Goal: Task Accomplishment & Management: Use online tool/utility

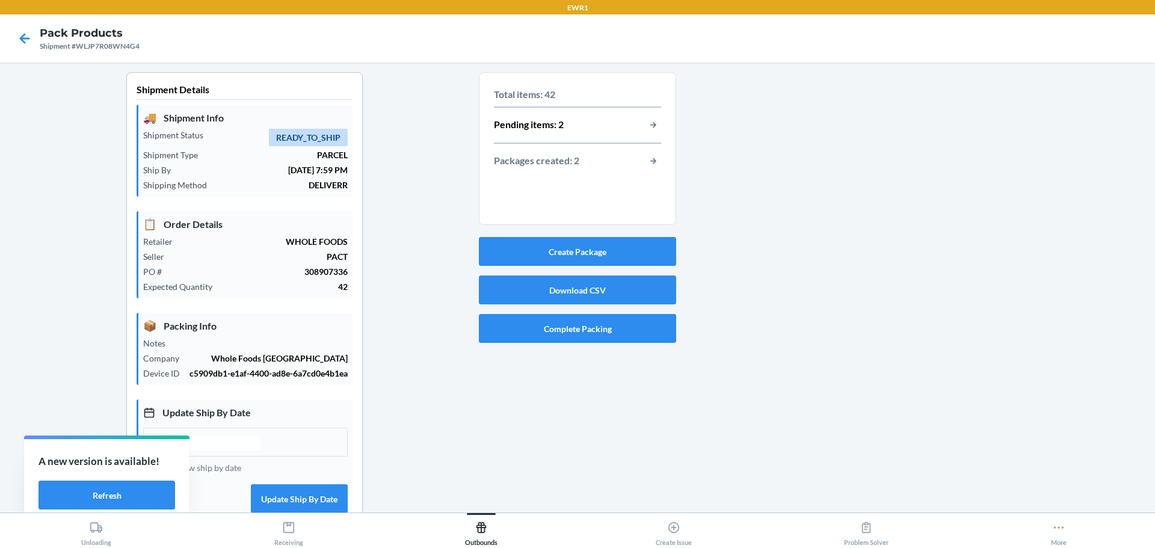
click at [953, 306] on div at bounding box center [910, 374] width 469 height 605
click at [114, 493] on button "Refresh" at bounding box center [106, 495] width 137 height 29
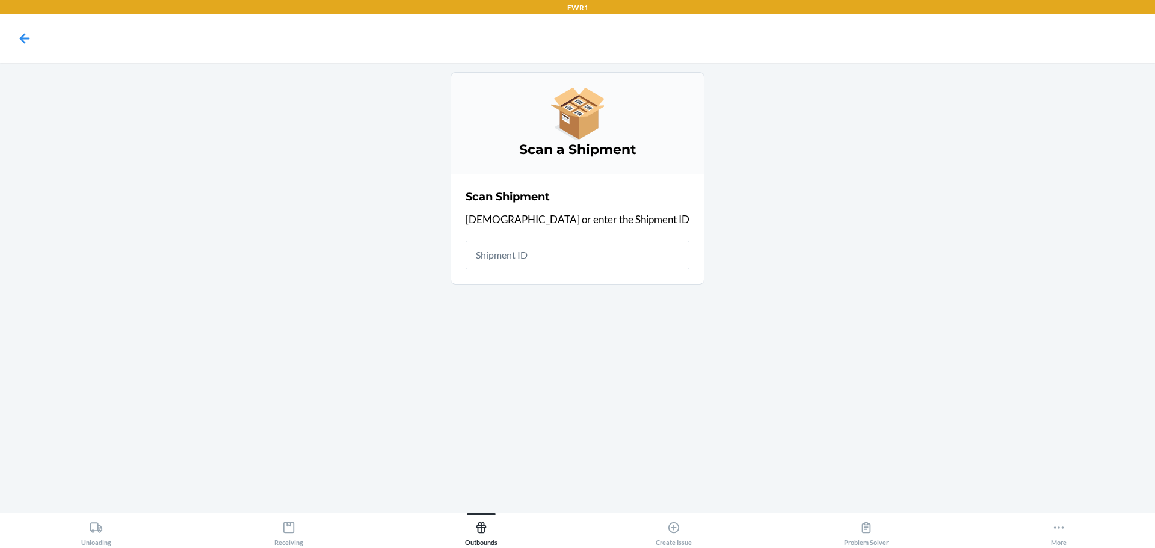
click at [610, 257] on input "text" at bounding box center [577, 255] width 224 height 29
type input "W48KTM6OWXXJ"
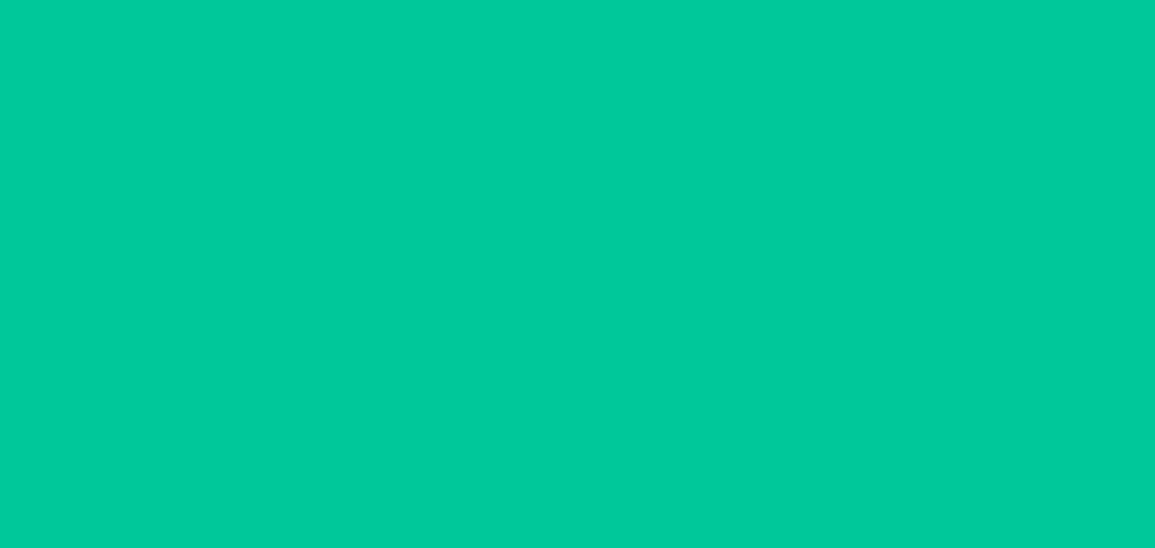
type input "[DATE]"
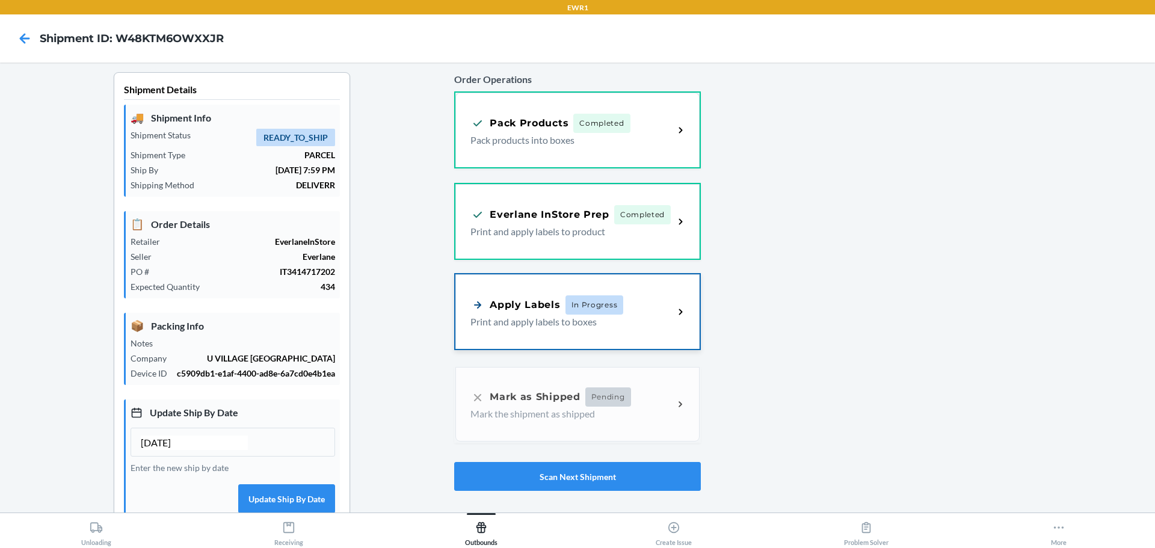
click at [674, 316] on icon at bounding box center [681, 312] width 14 height 14
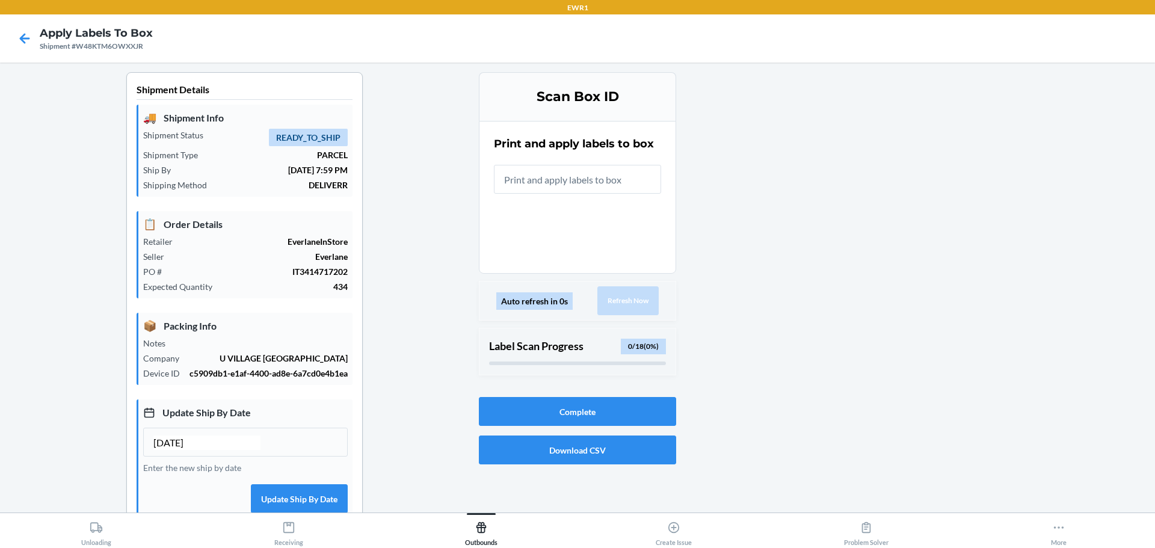
click at [554, 185] on input "text" at bounding box center [577, 179] width 167 height 29
click at [618, 182] on input "text" at bounding box center [577, 179] width 167 height 29
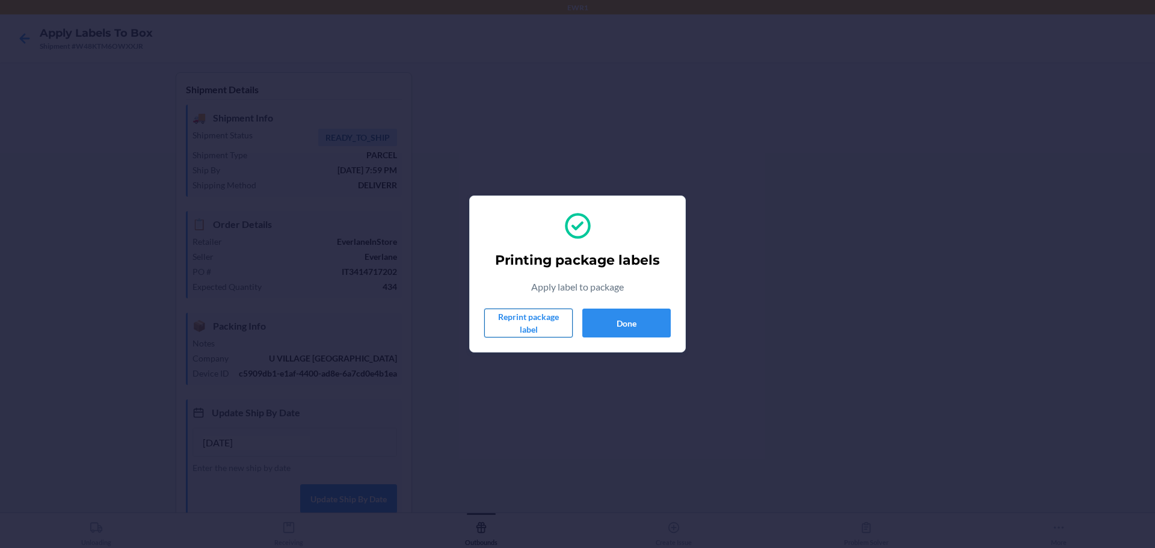
click at [532, 322] on button "Reprint package label" at bounding box center [528, 323] width 88 height 29
click at [620, 320] on button "Done" at bounding box center [626, 323] width 88 height 29
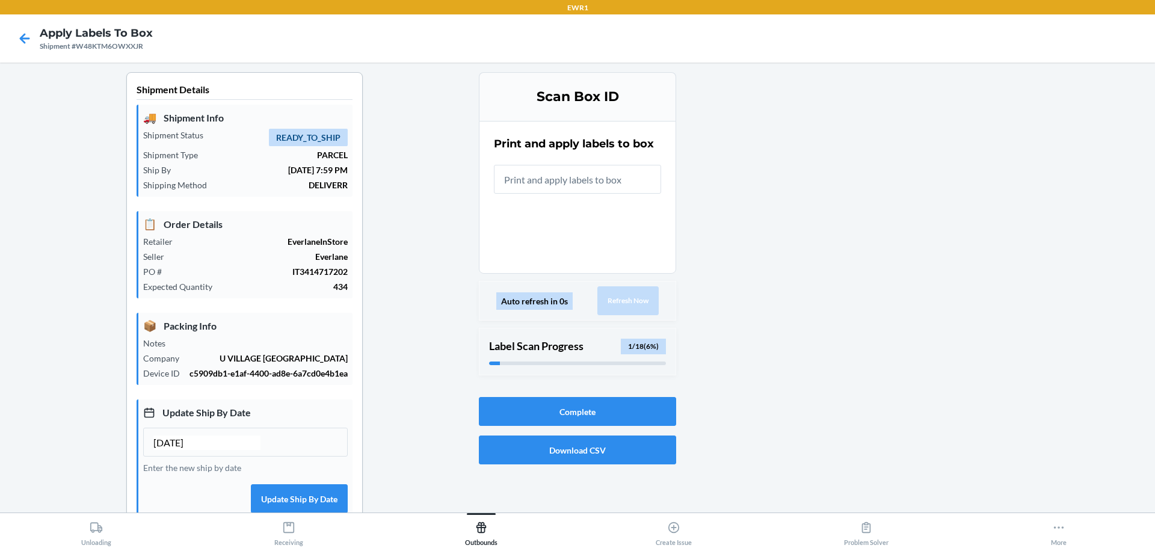
click at [550, 176] on input "text" at bounding box center [577, 179] width 167 height 29
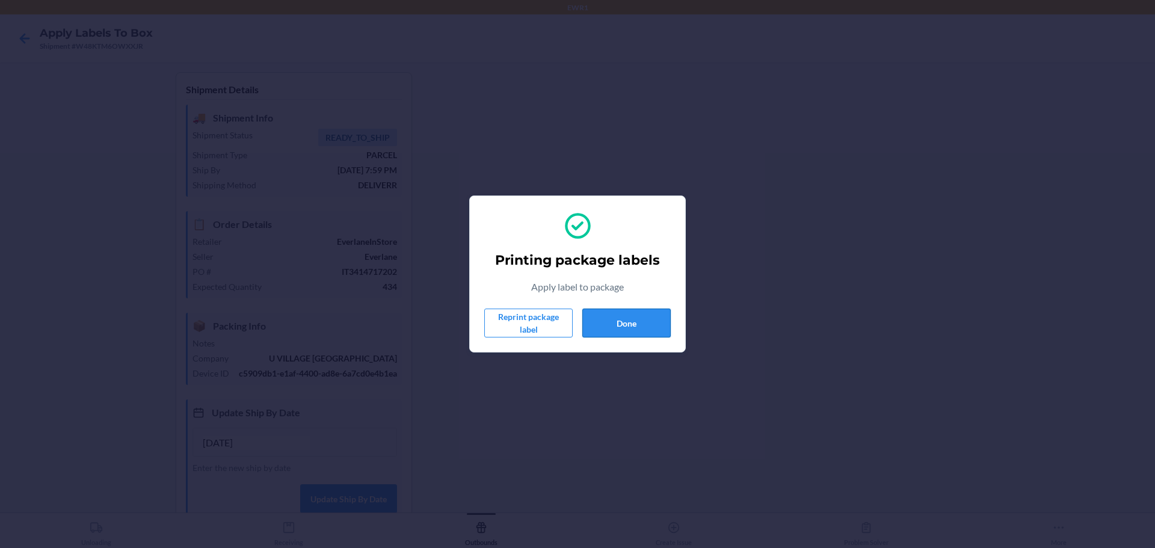
click at [610, 331] on button "Done" at bounding box center [626, 323] width 88 height 29
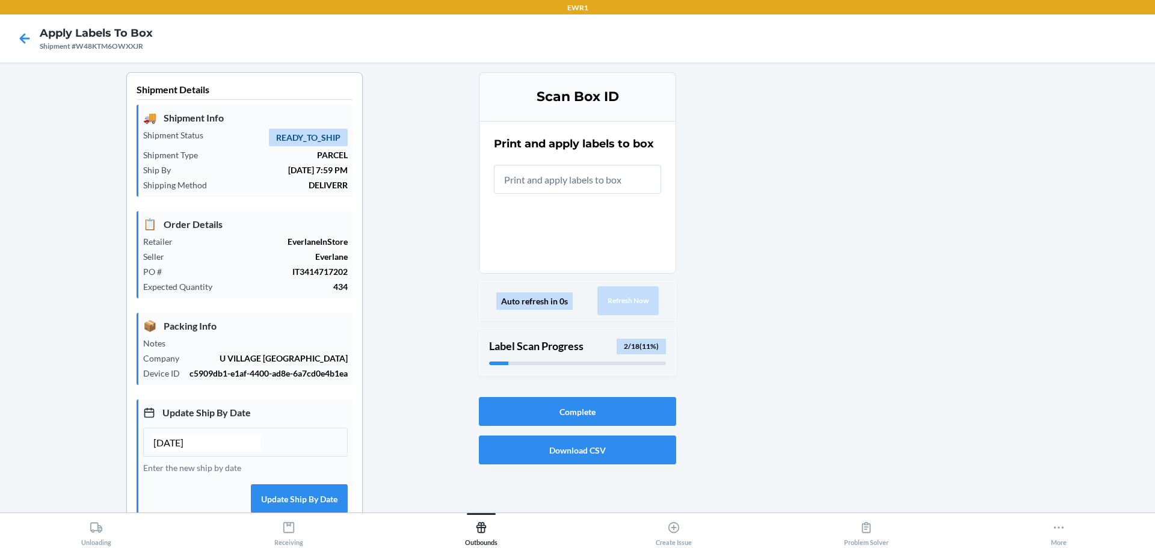
click at [544, 185] on input "text" at bounding box center [577, 179] width 167 height 29
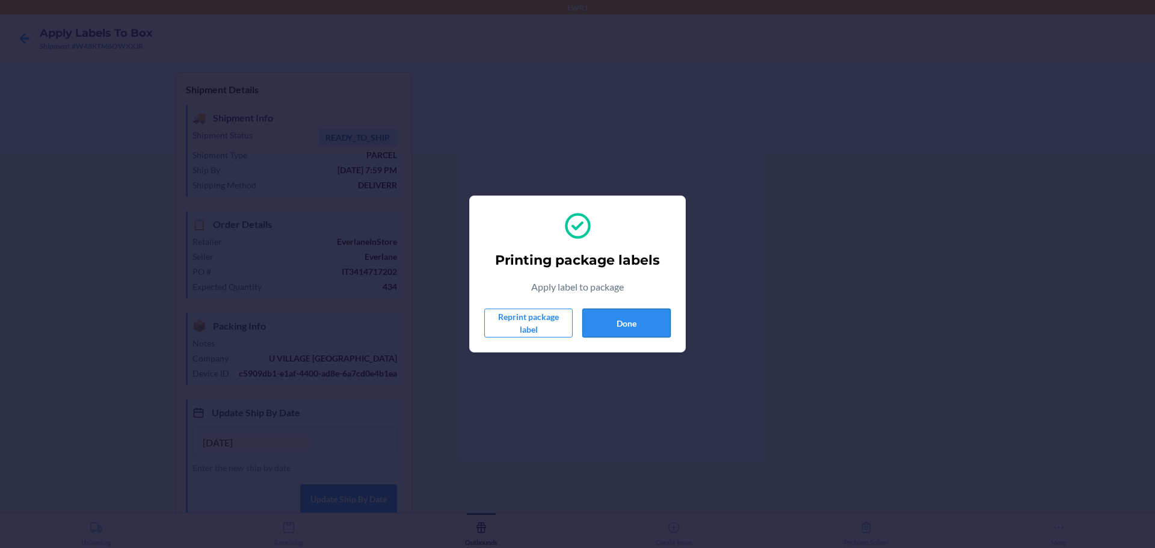
click at [647, 336] on button "Done" at bounding box center [626, 323] width 88 height 29
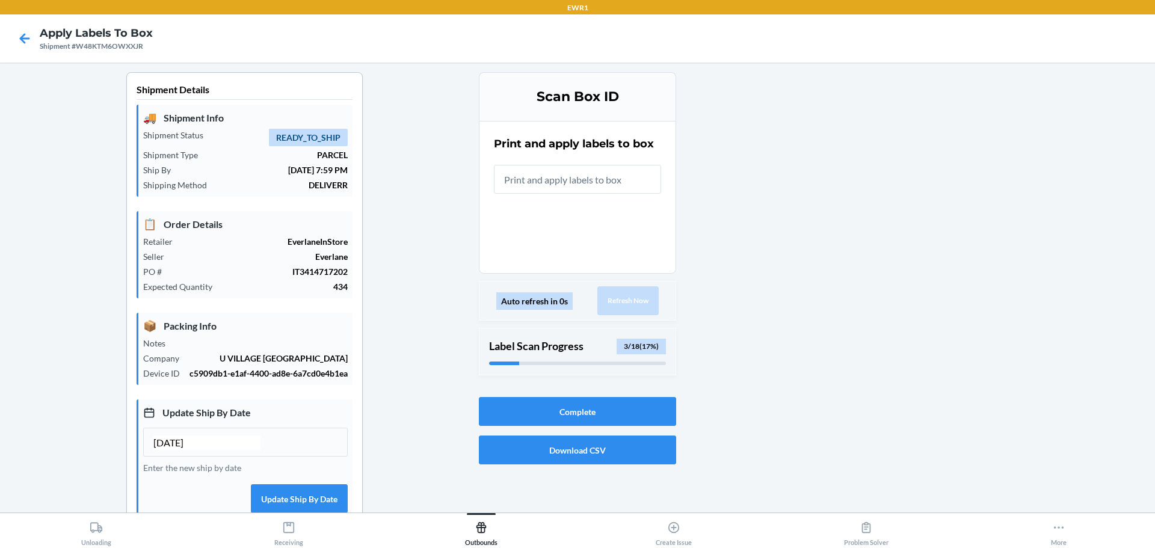
click at [582, 177] on input "text" at bounding box center [577, 179] width 167 height 29
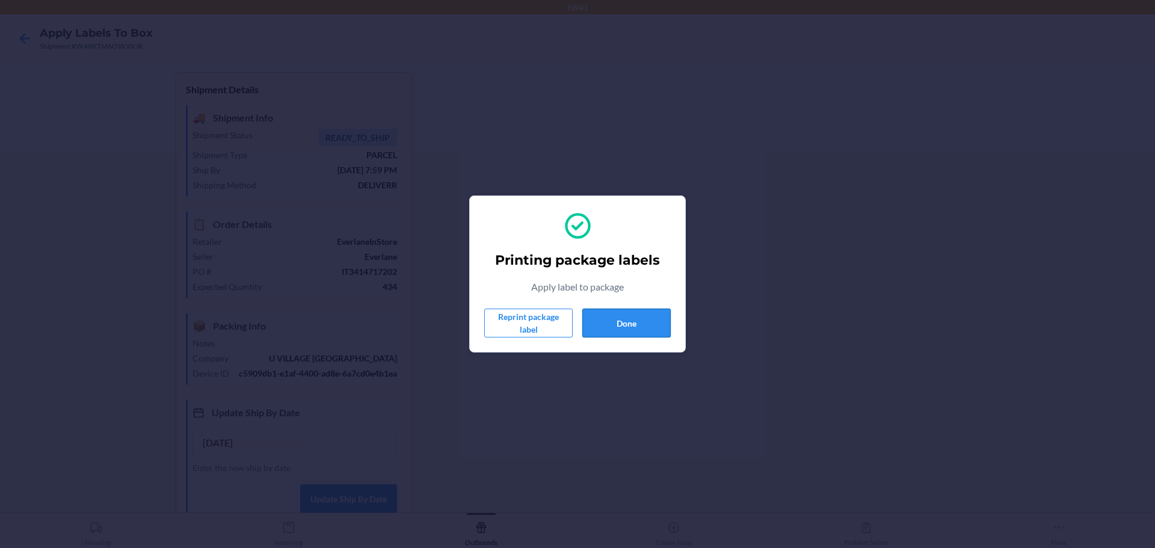
click at [659, 322] on button "Done" at bounding box center [626, 323] width 88 height 29
click at [604, 314] on button "Done" at bounding box center [626, 323] width 88 height 29
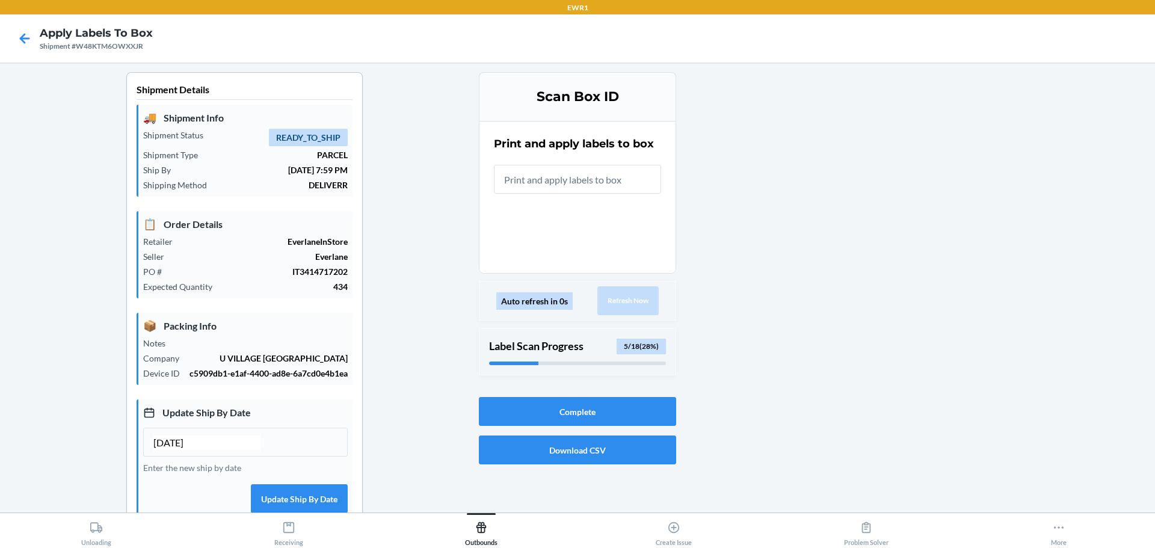
click at [577, 180] on input "text" at bounding box center [577, 179] width 167 height 29
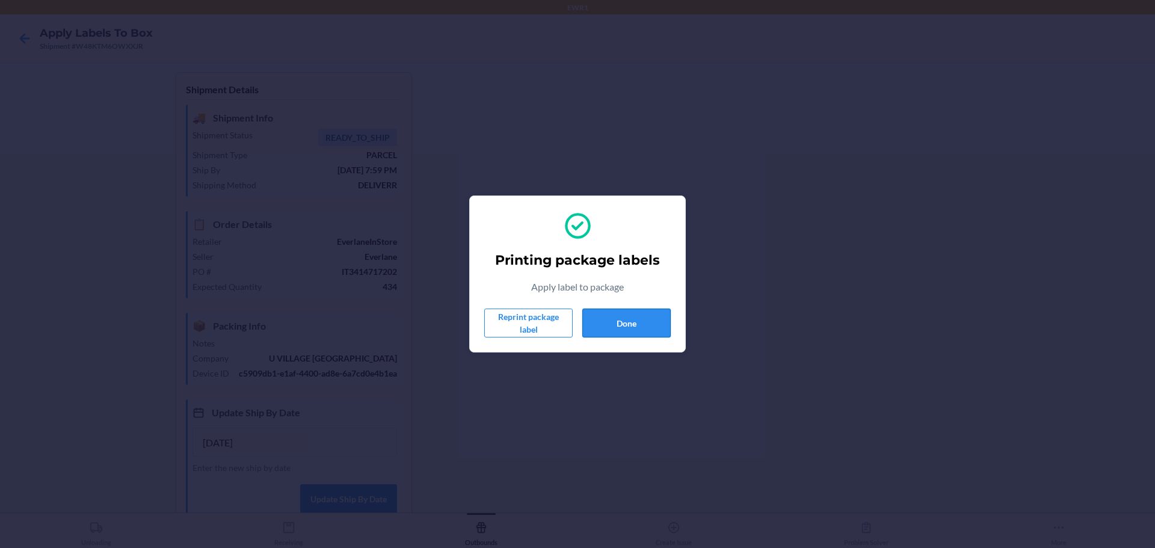
click at [623, 324] on button "Done" at bounding box center [626, 323] width 88 height 29
click at [645, 330] on button "Done" at bounding box center [626, 323] width 88 height 29
click at [641, 324] on button "Done" at bounding box center [626, 323] width 88 height 29
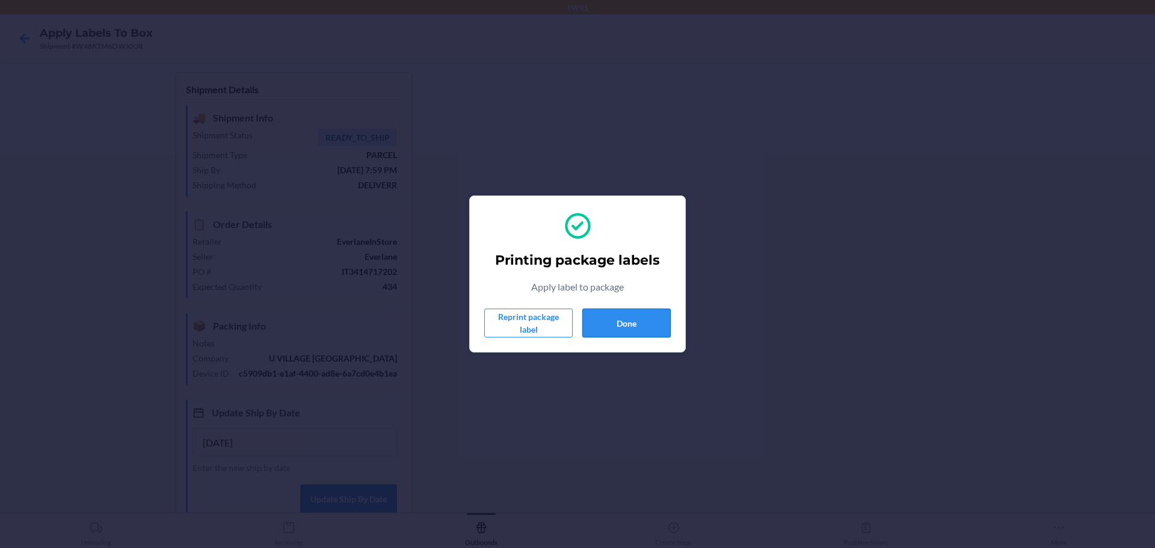
click at [641, 324] on button "Done" at bounding box center [626, 323] width 88 height 29
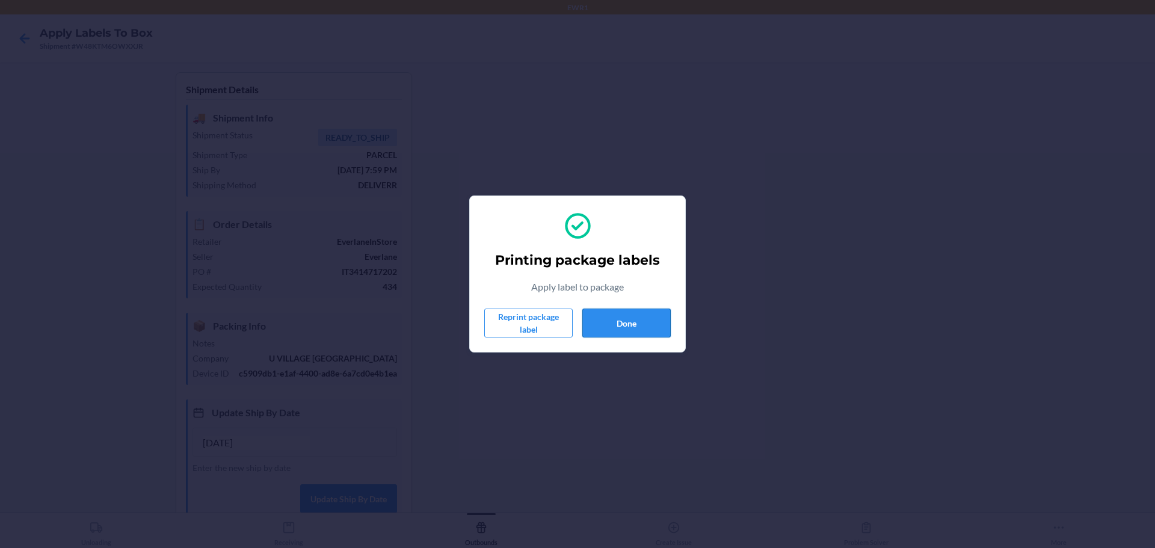
click at [641, 324] on button "Done" at bounding box center [626, 323] width 88 height 29
click at [628, 322] on button "Done" at bounding box center [626, 323] width 88 height 29
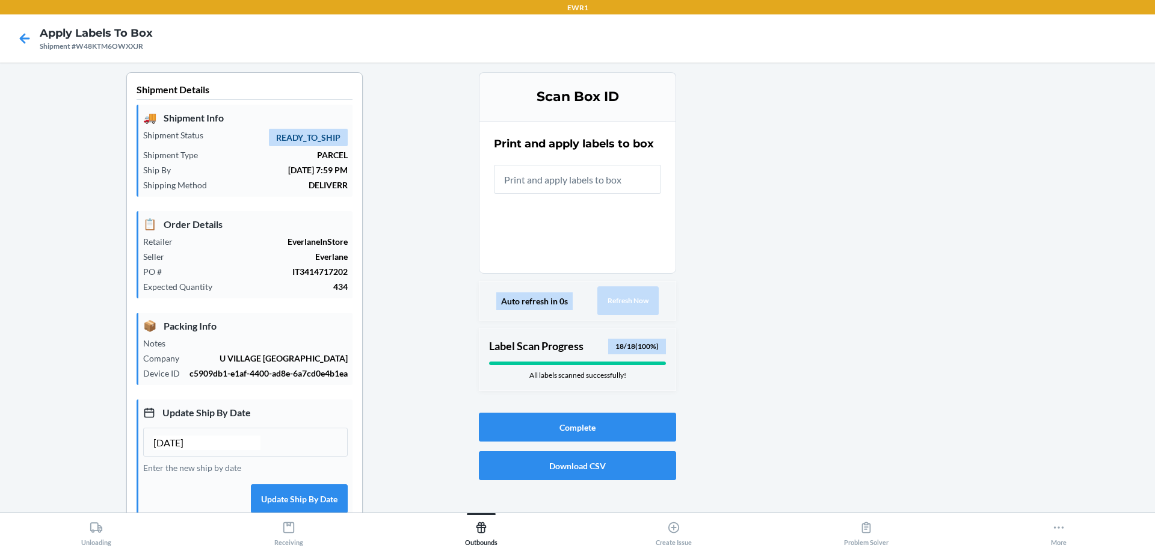
click at [934, 230] on div at bounding box center [910, 374] width 469 height 605
click at [580, 246] on section "Print and apply labels to box" at bounding box center [577, 197] width 197 height 153
click at [939, 99] on div at bounding box center [910, 374] width 469 height 605
drag, startPoint x: 121, startPoint y: 48, endPoint x: 154, endPoint y: 47, distance: 33.1
click at [154, 47] on nav "Apply Labels to Box Shipment #W48KTM6OWXXJR" at bounding box center [577, 38] width 1155 height 48
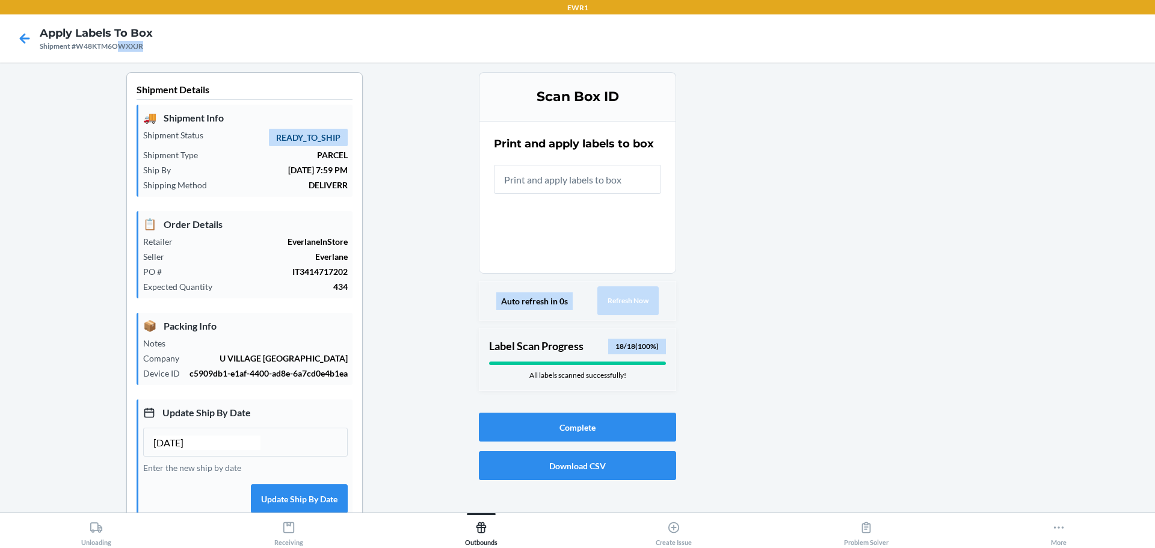
click at [154, 47] on nav "Apply Labels to Box Shipment #W48KTM6OWXXJR" at bounding box center [577, 38] width 1155 height 48
click at [121, 47] on div "Shipment #W48KTM6OWXXJR" at bounding box center [96, 46] width 113 height 11
drag, startPoint x: 124, startPoint y: 47, endPoint x: 167, endPoint y: 45, distance: 42.8
click at [167, 45] on nav "Apply Labels to Box Shipment #W48KTM6OWXXJR" at bounding box center [577, 38] width 1155 height 48
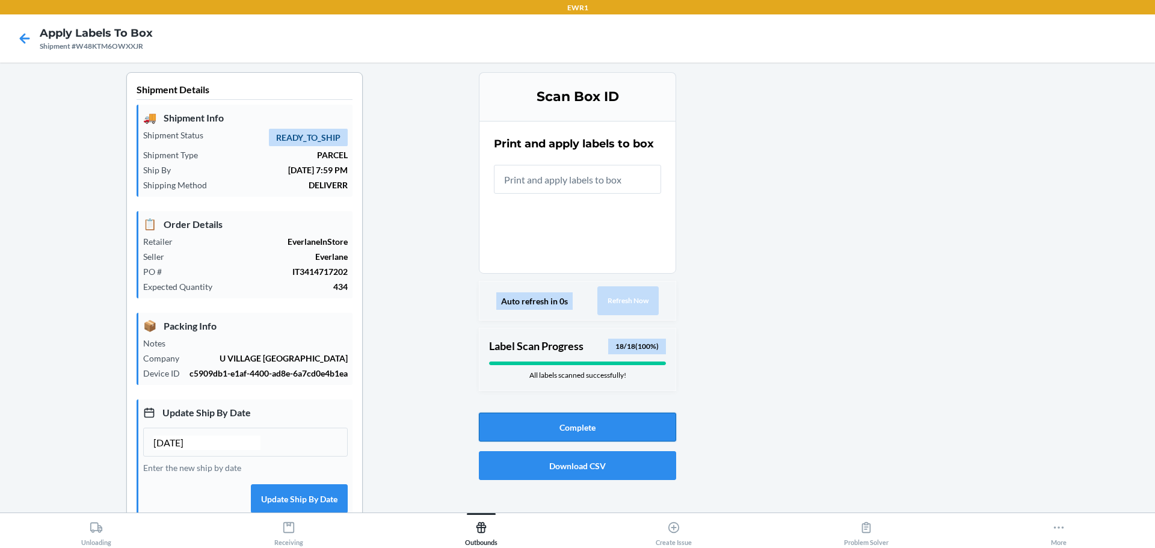
click at [568, 425] on button "Complete" at bounding box center [577, 427] width 197 height 29
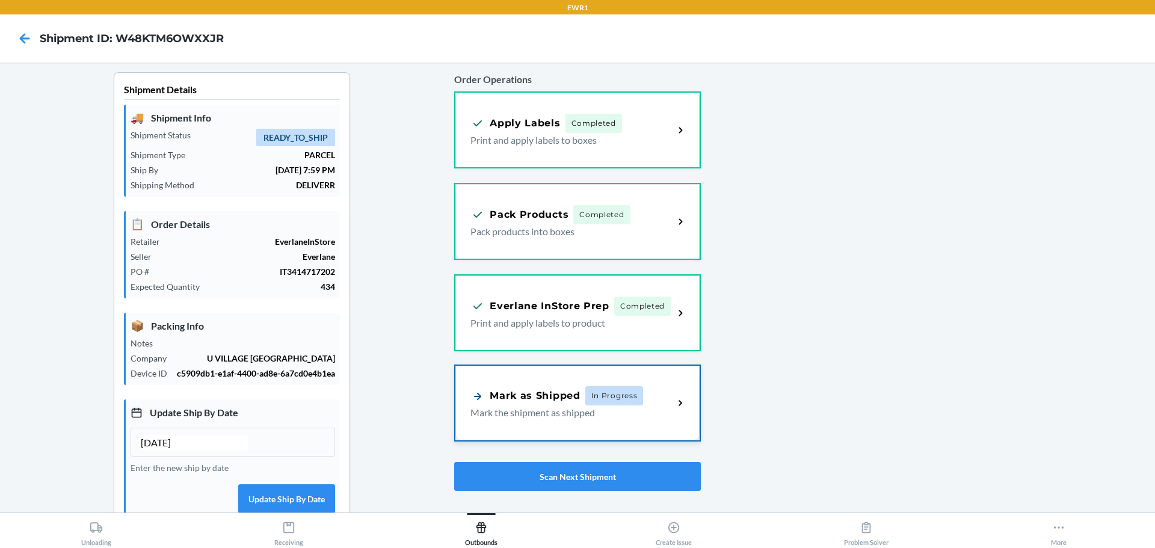
drag, startPoint x: 564, startPoint y: 407, endPoint x: 568, endPoint y: 401, distance: 8.2
click at [568, 401] on div "Mark as Shipped" at bounding box center [525, 396] width 110 height 15
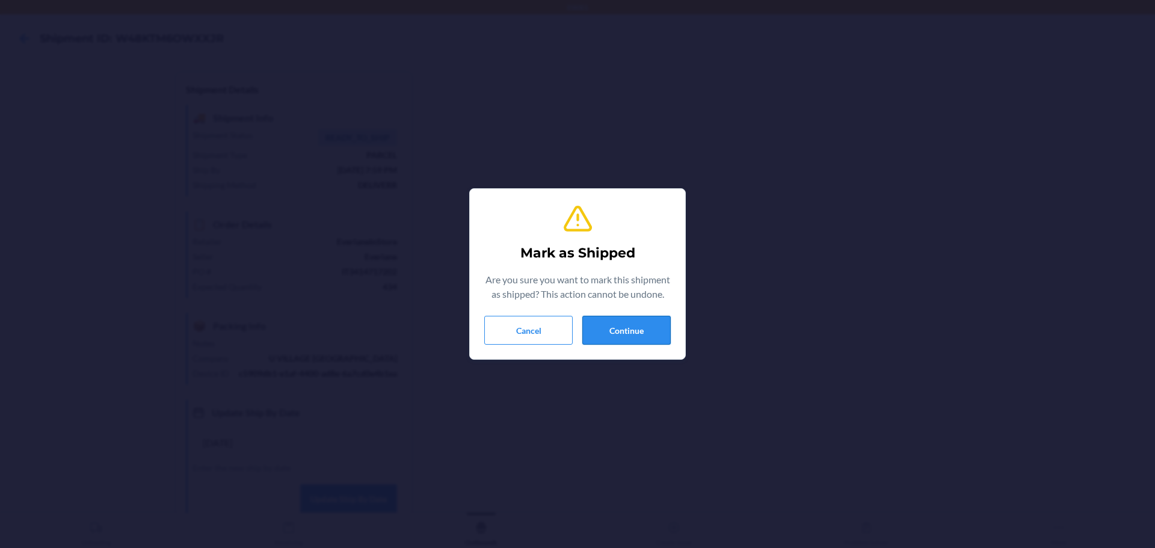
click at [651, 330] on button "Continue" at bounding box center [626, 330] width 88 height 29
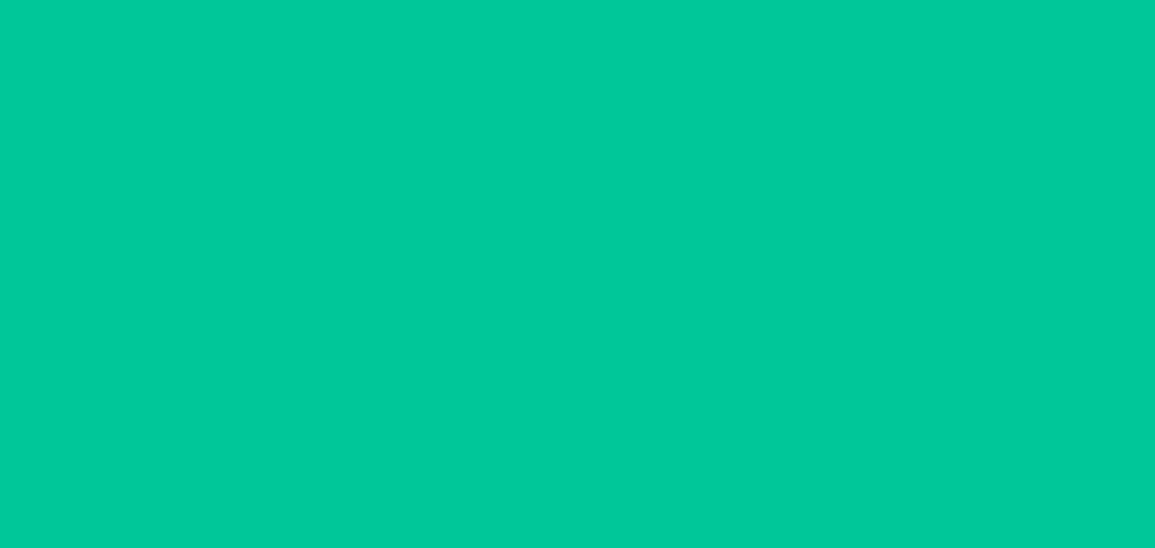
type input "[DATE]"
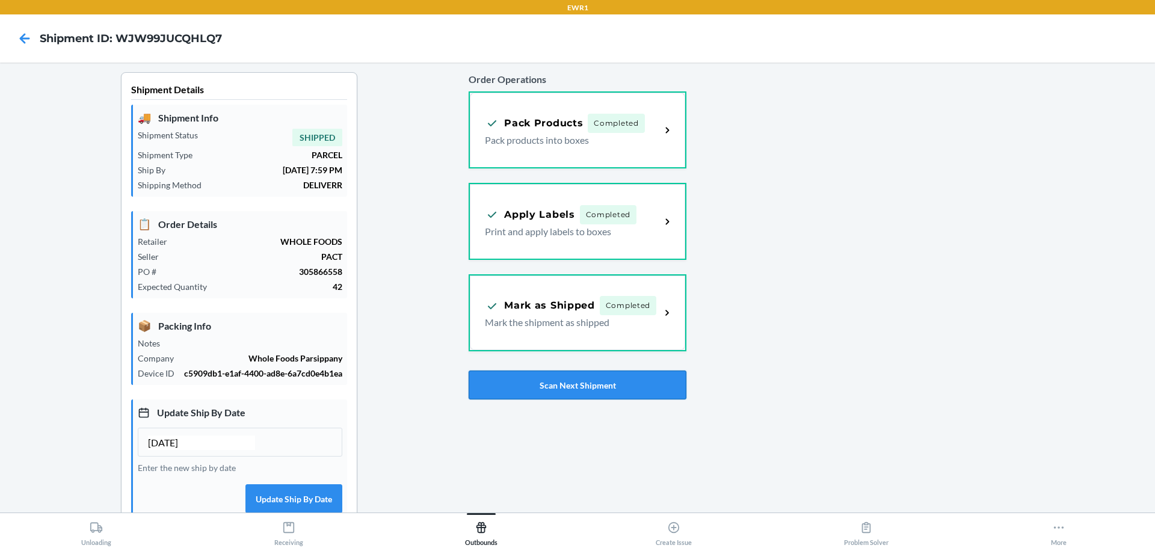
click at [632, 386] on button "Scan Next Shipment" at bounding box center [576, 384] width 217 height 29
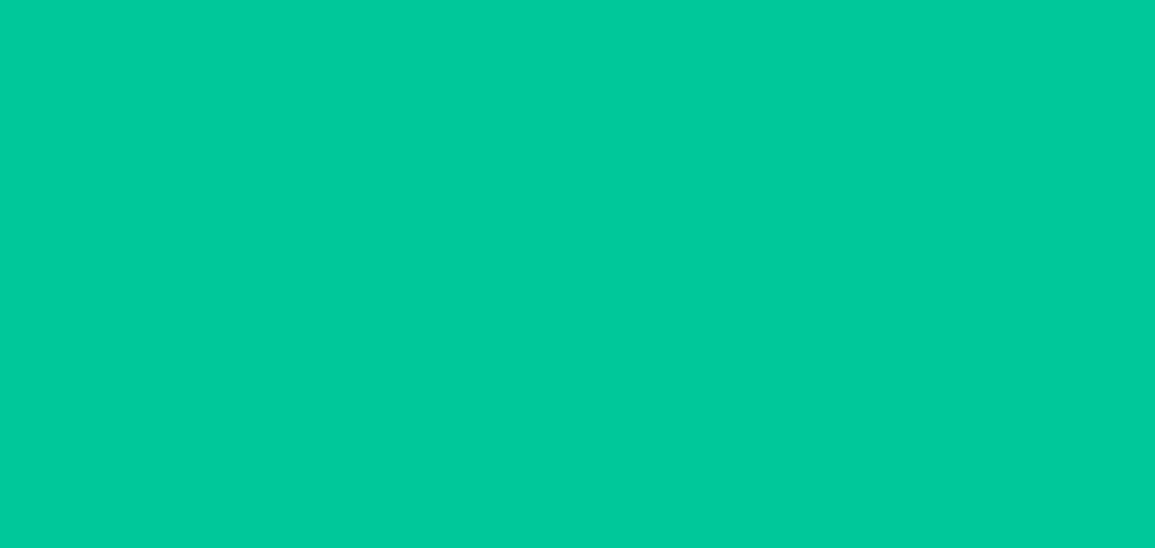
type input "[DATE]"
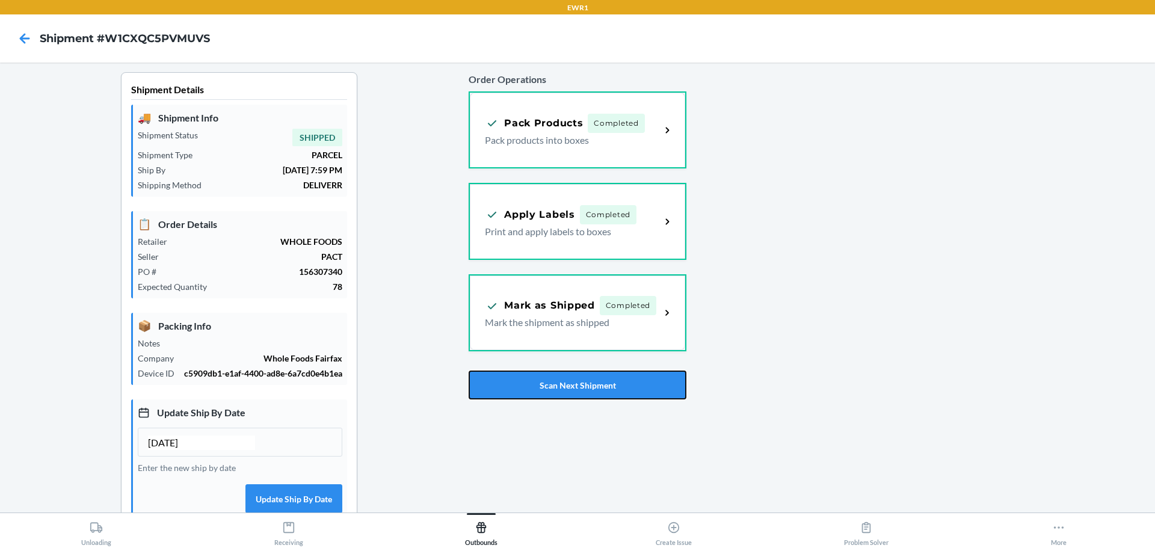
click at [632, 386] on button "Scan Next Shipment" at bounding box center [576, 384] width 217 height 29
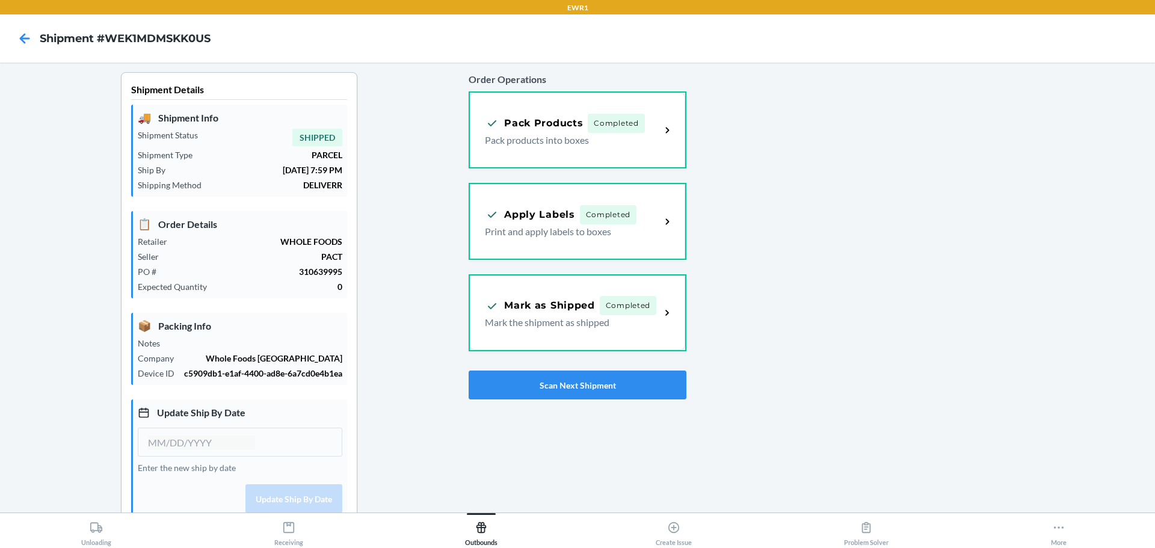
type input "[DATE]"
